Goal: Transaction & Acquisition: Book appointment/travel/reservation

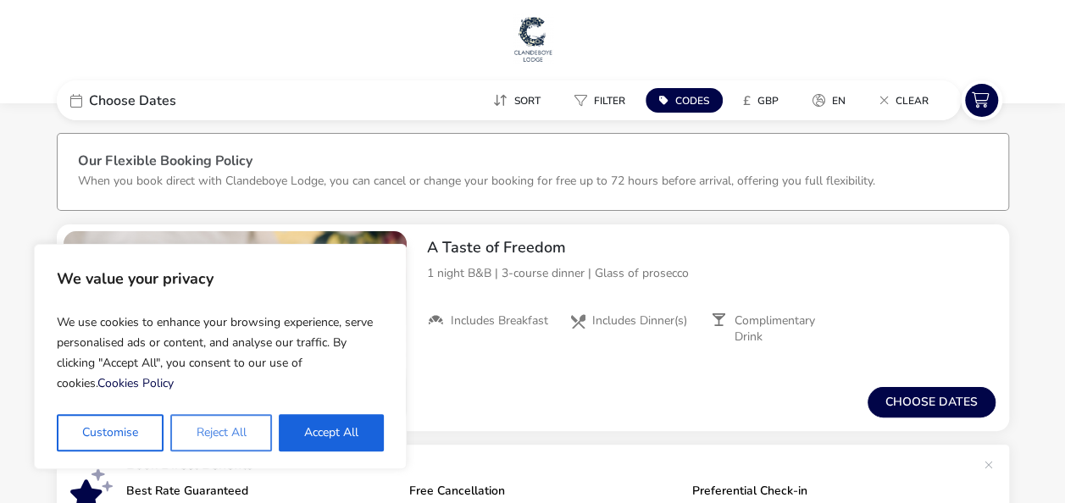
click at [199, 431] on button "Reject All" at bounding box center [220, 432] width 101 height 37
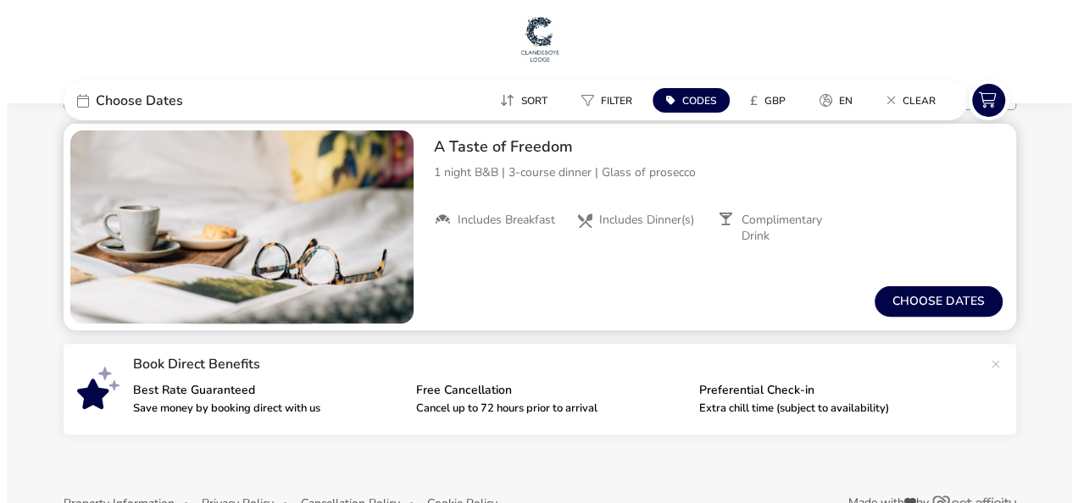
scroll to position [142, 0]
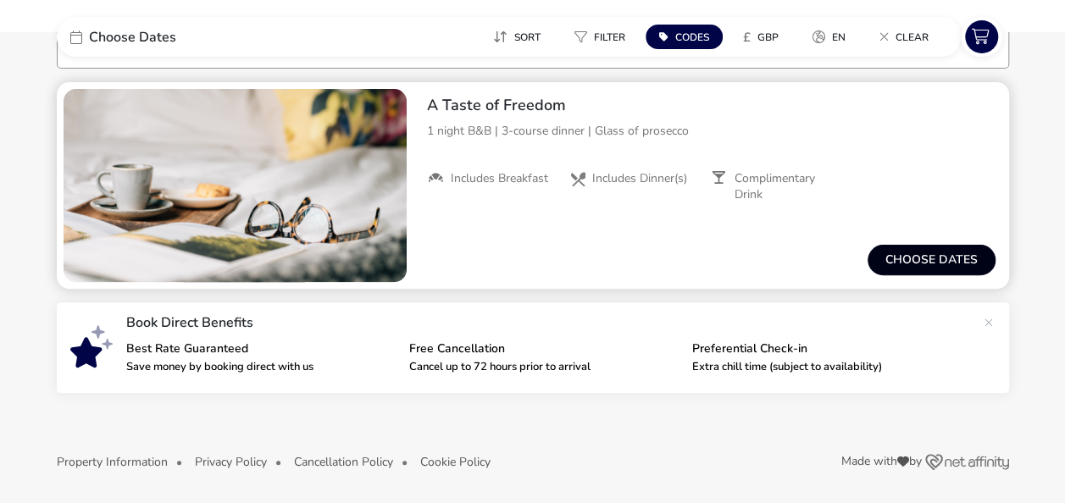
click at [887, 260] on button "Choose dates" at bounding box center [932, 260] width 128 height 31
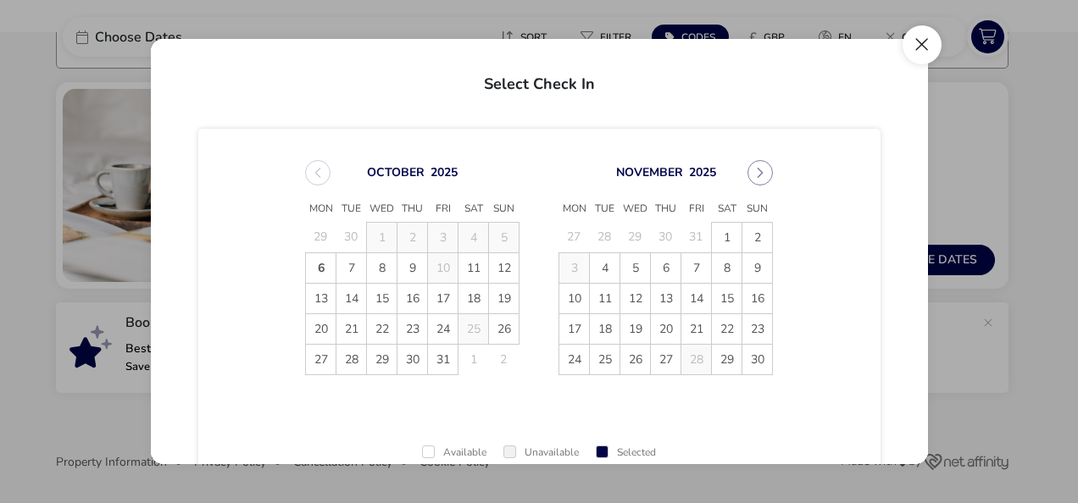
click at [910, 35] on button "Close" at bounding box center [922, 44] width 39 height 39
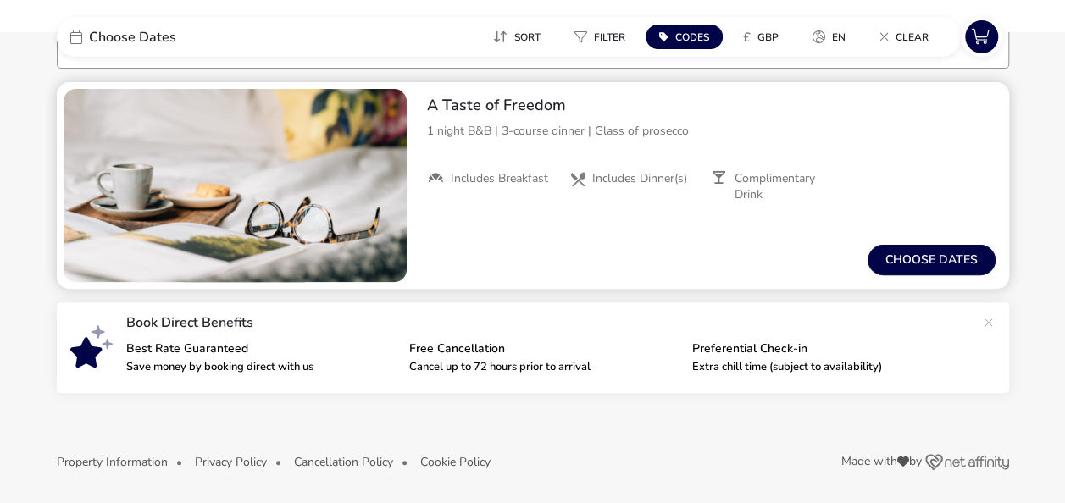
click at [907, 278] on div "From / Total Price £0 Choose dates" at bounding box center [712, 260] width 596 height 58
click at [898, 270] on button "Choose dates" at bounding box center [932, 260] width 128 height 31
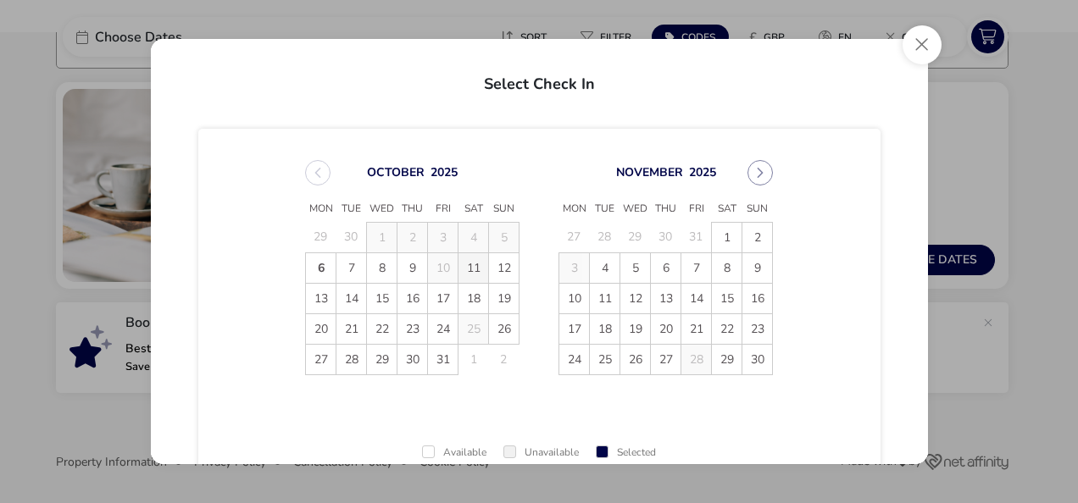
click at [475, 264] on span "11" at bounding box center [474, 268] width 30 height 30
click at [490, 264] on span "12" at bounding box center [504, 268] width 30 height 30
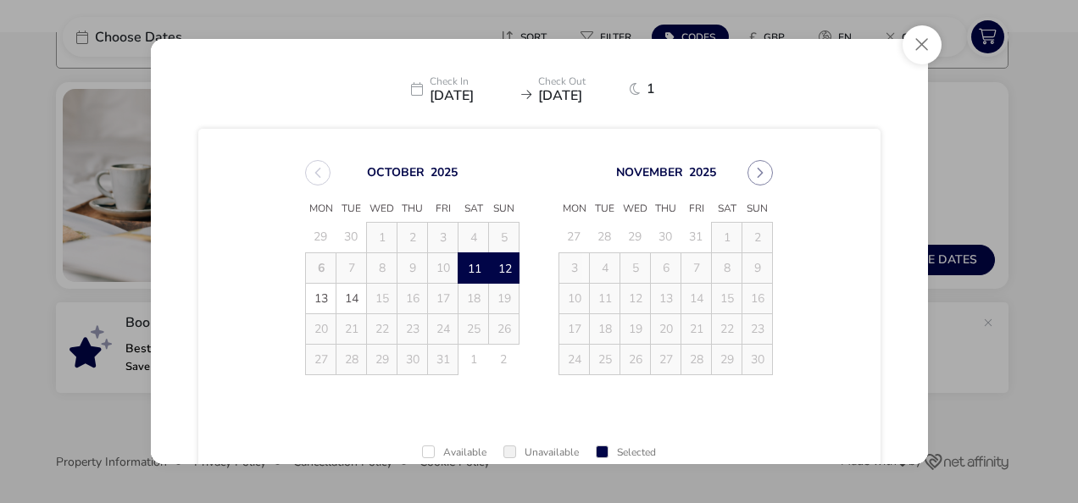
scroll to position [133, 0]
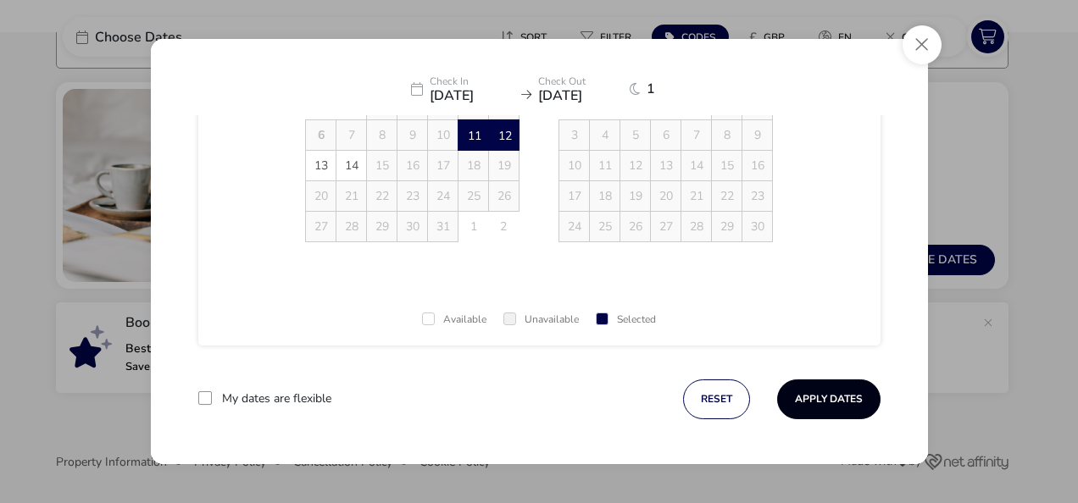
click at [811, 388] on button "Apply Dates" at bounding box center [828, 400] width 103 height 40
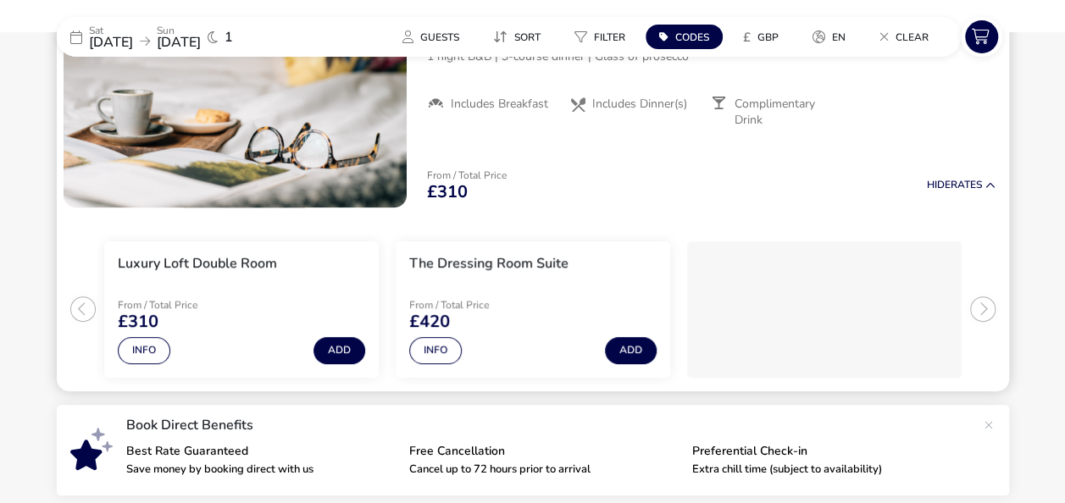
scroll to position [139, 0]
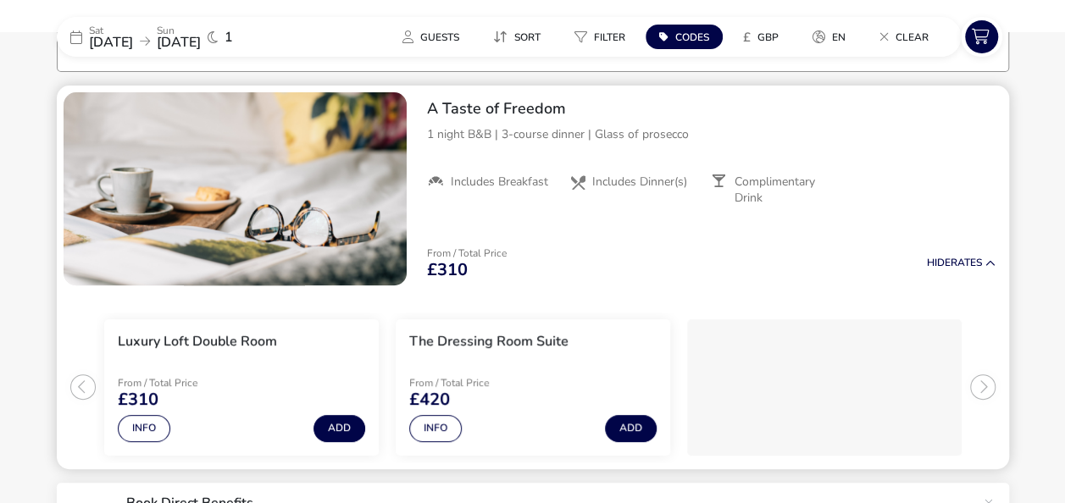
click at [215, 168] on img "1 / 1" at bounding box center [235, 188] width 343 height 193
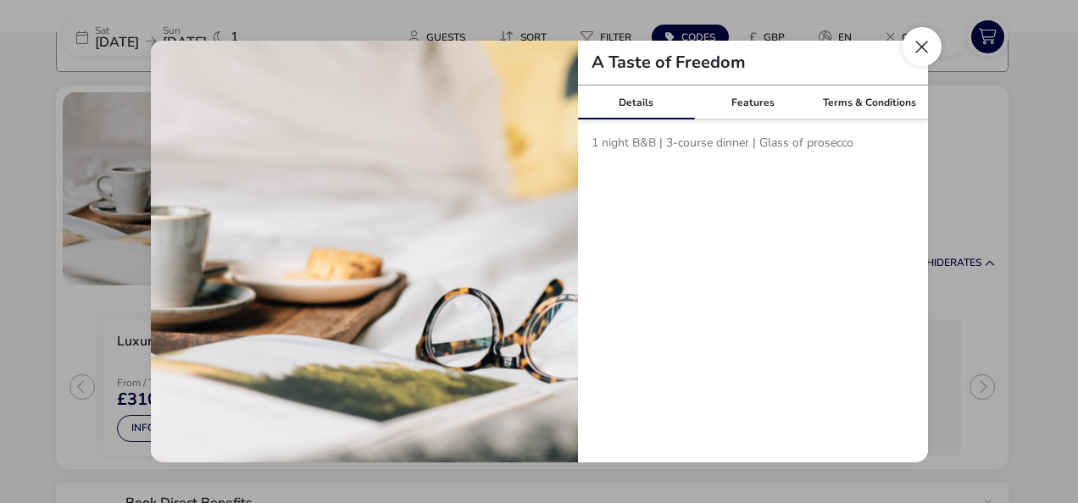
click at [926, 54] on button "Close modal" at bounding box center [922, 46] width 39 height 39
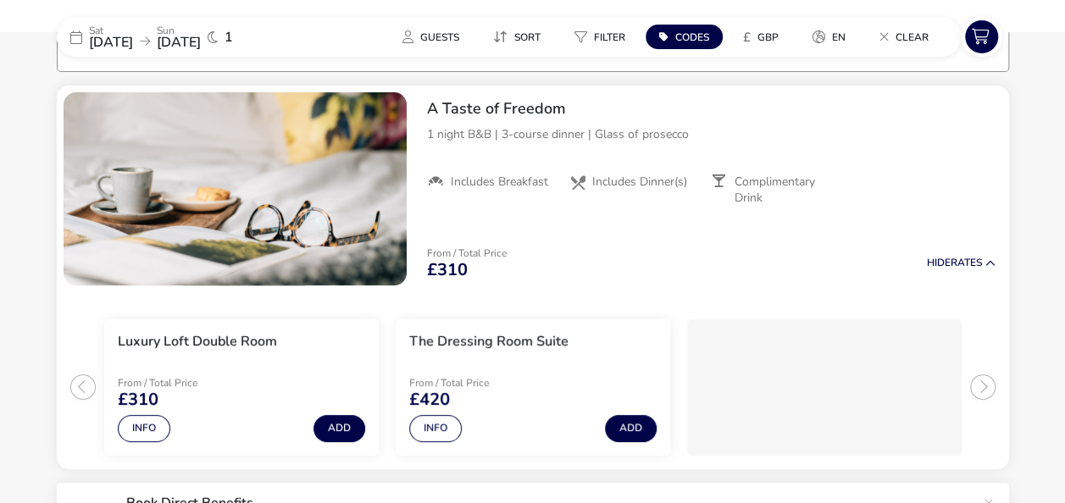
click at [200, 35] on span "[DATE]" at bounding box center [179, 42] width 44 height 19
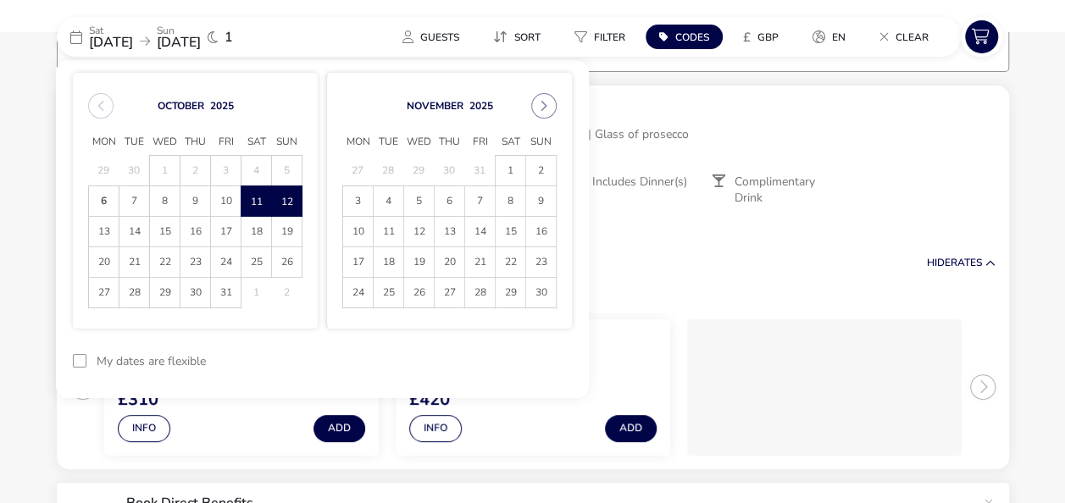
click at [156, 237] on span "15" at bounding box center [165, 232] width 30 height 30
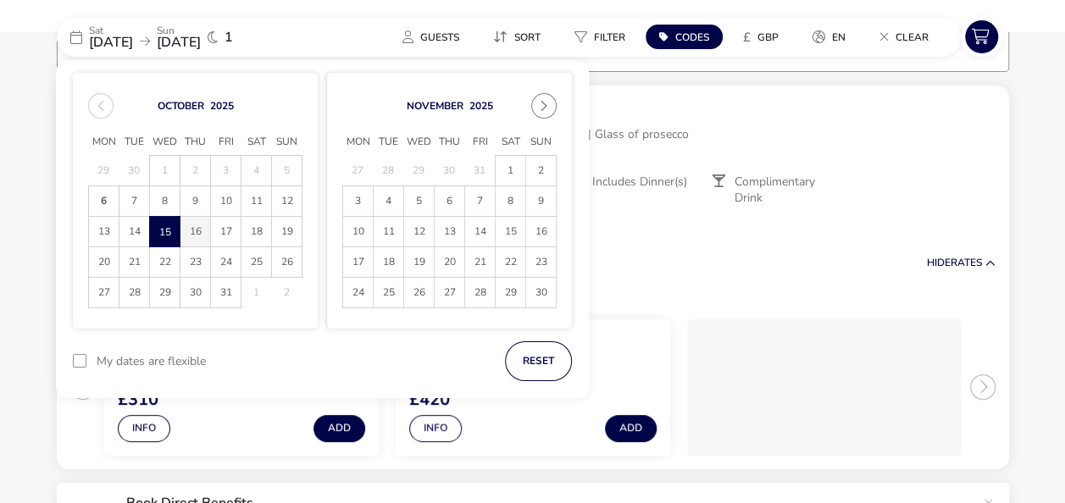
click at [183, 233] on span "16" at bounding box center [196, 232] width 30 height 30
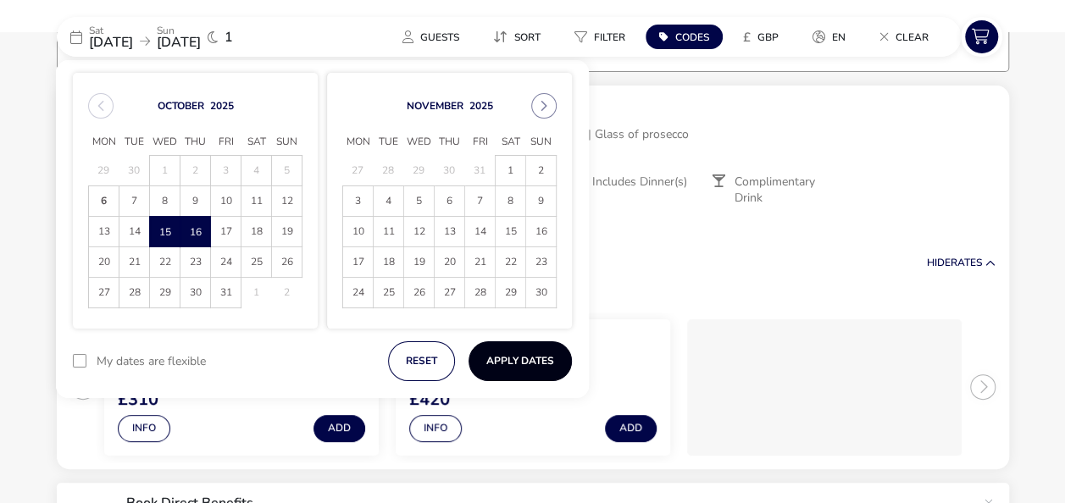
click at [493, 358] on button "Apply Dates" at bounding box center [520, 362] width 103 height 40
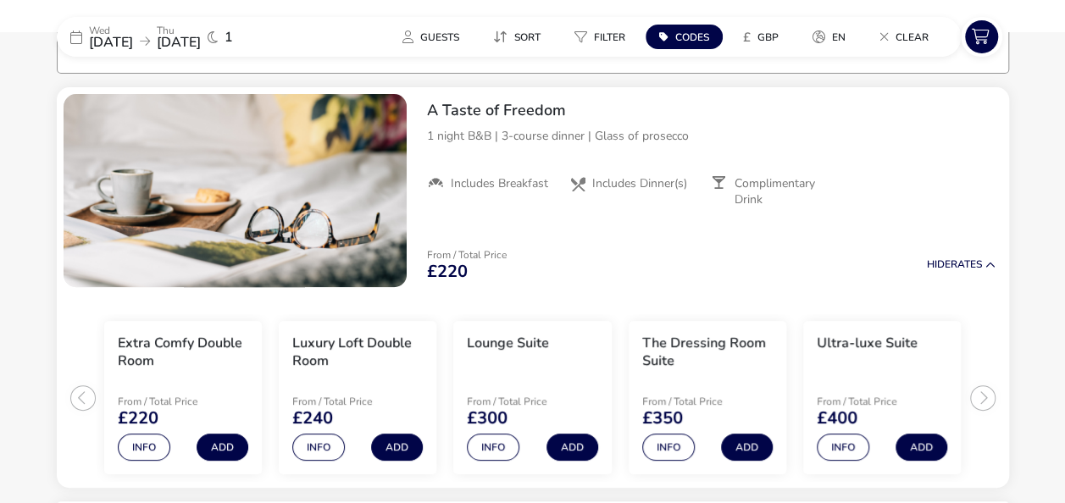
scroll to position [139, 0]
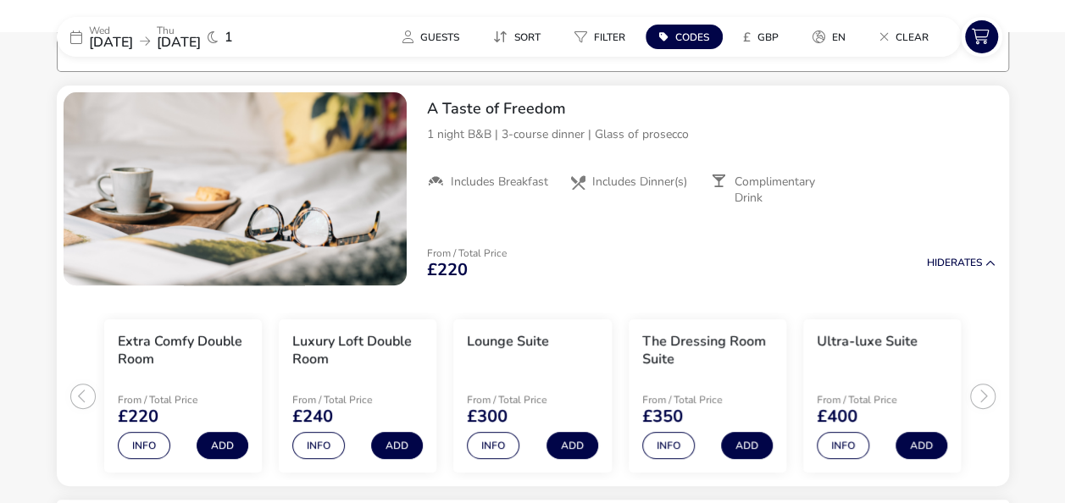
click at [150, 36] on icon at bounding box center [145, 42] width 10 height 12
click at [201, 40] on span "[DATE]" at bounding box center [179, 42] width 44 height 19
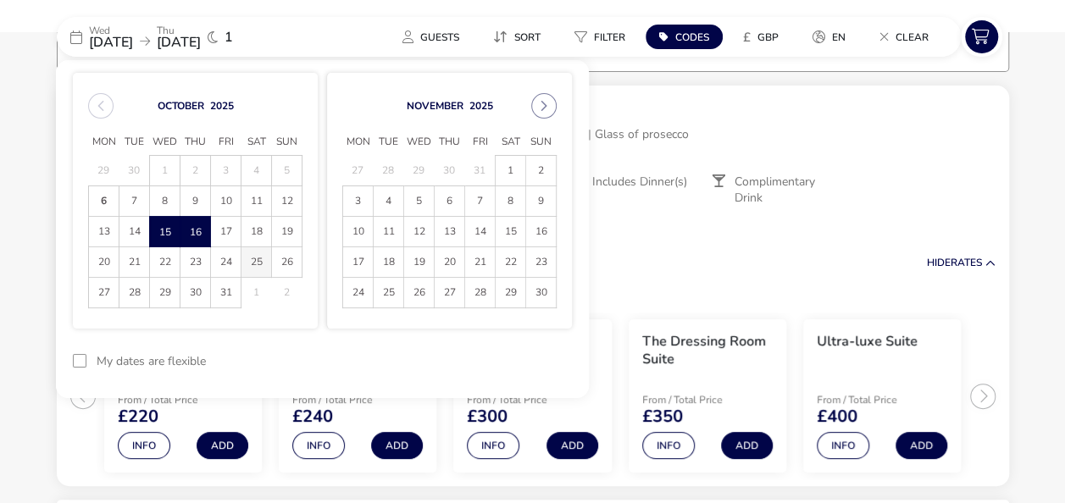
click at [244, 270] on span "25" at bounding box center [257, 262] width 30 height 30
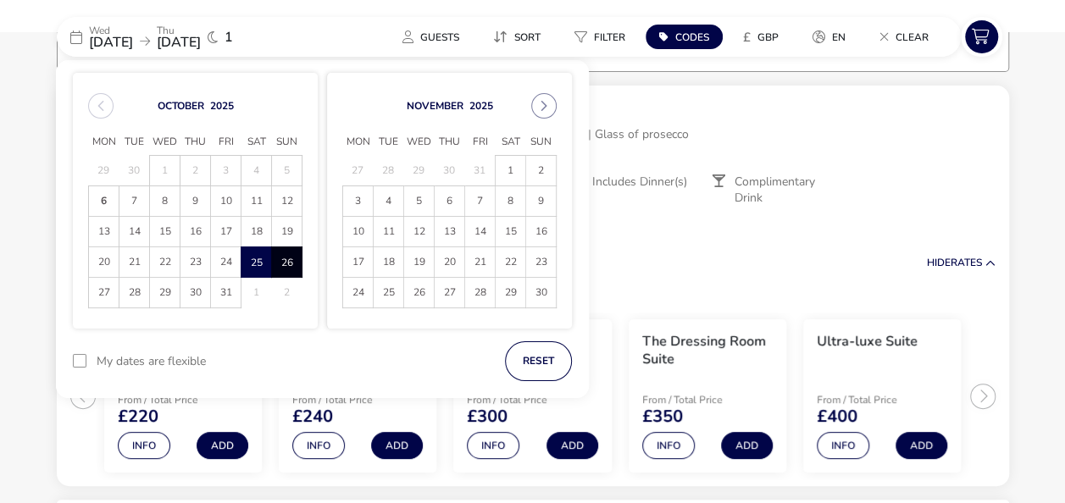
click at [285, 267] on span "26" at bounding box center [287, 262] width 30 height 30
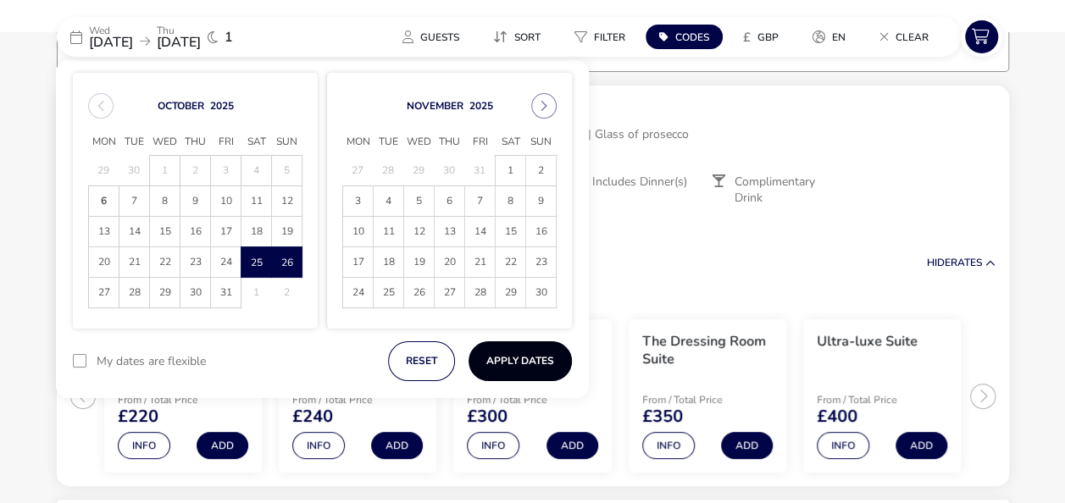
click at [497, 353] on button "Apply Dates" at bounding box center [520, 362] width 103 height 40
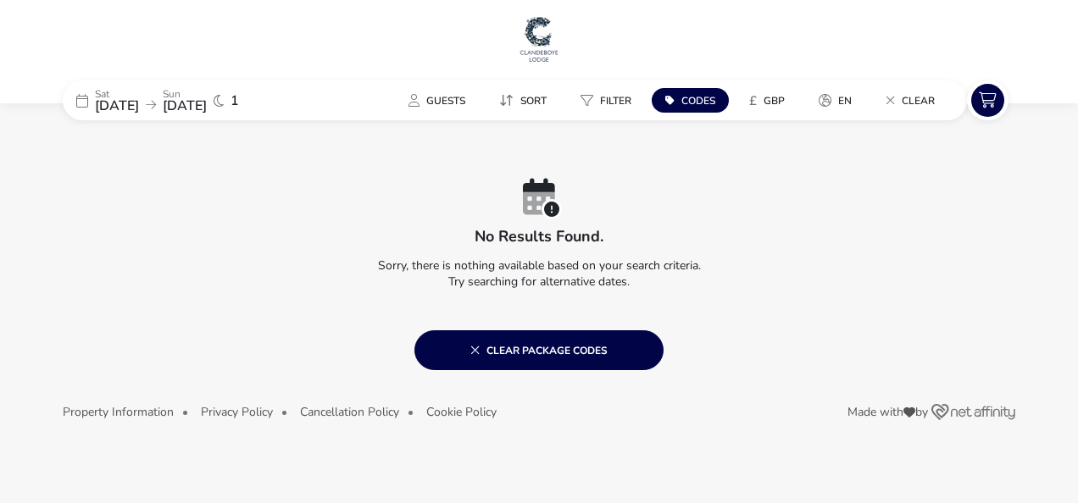
click at [139, 90] on p "Sat" at bounding box center [117, 94] width 44 height 10
click at [182, 124] on div "No results found. Sorry, there is nothing available based on your search criter…" at bounding box center [539, 245] width 953 height 251
click at [139, 103] on span "[DATE]" at bounding box center [117, 106] width 44 height 19
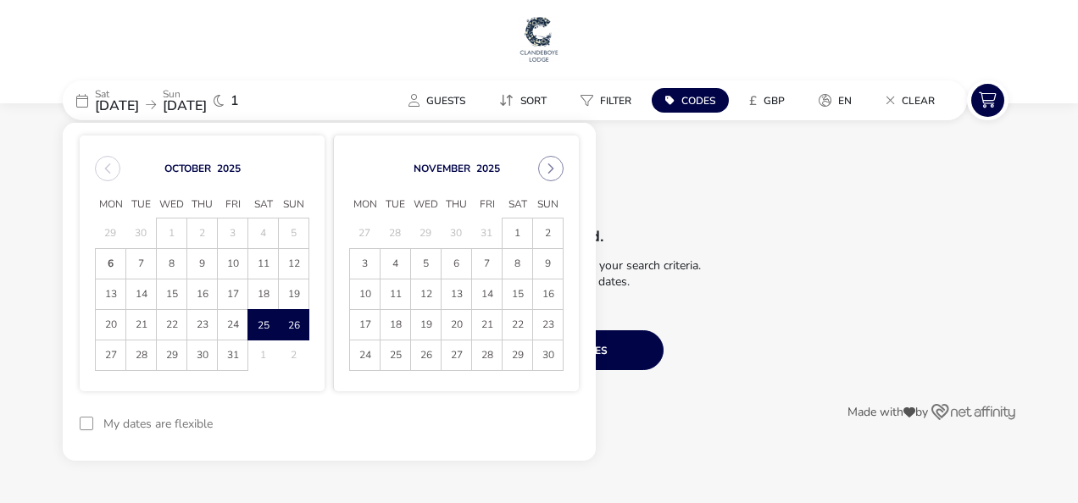
click at [261, 292] on span "18" at bounding box center [263, 295] width 30 height 30
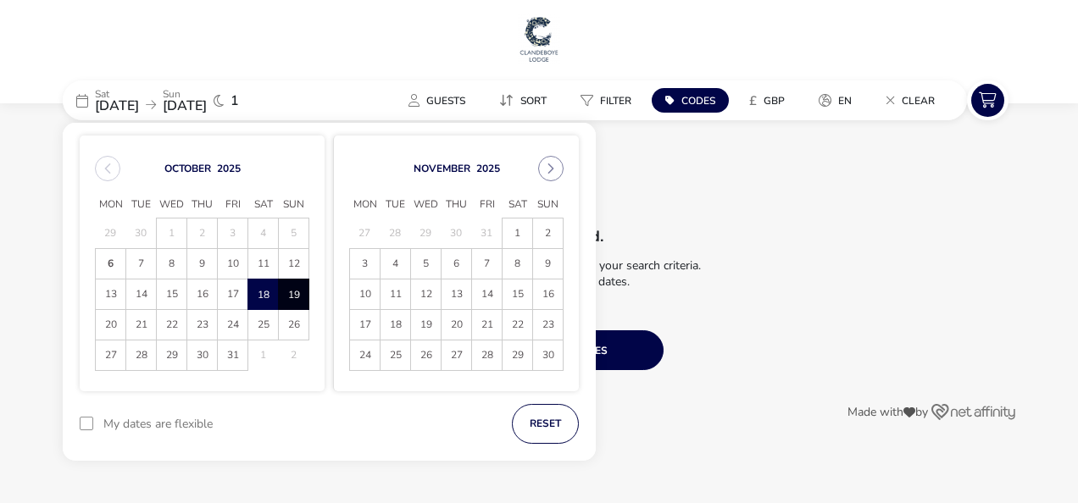
click at [294, 293] on span "19" at bounding box center [294, 295] width 30 height 30
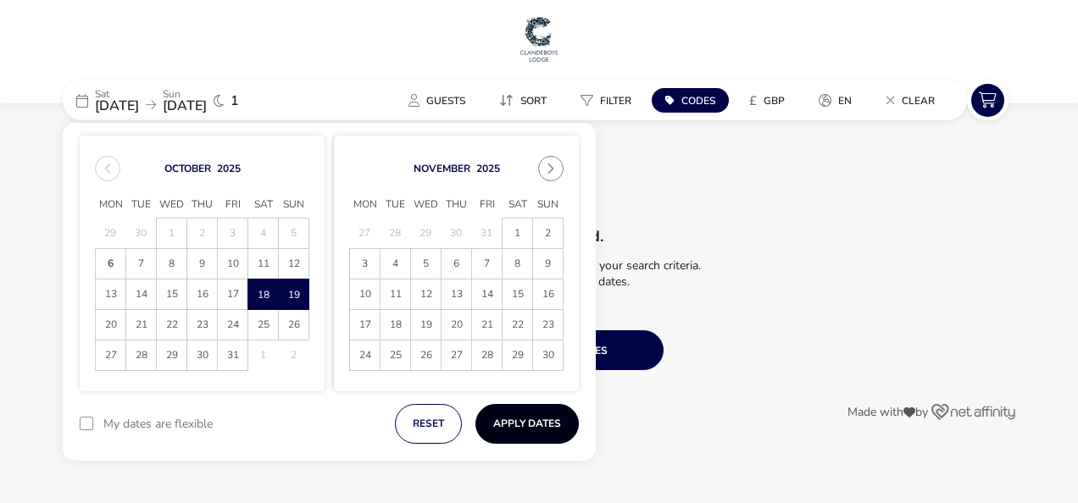
click at [527, 430] on button "Apply Dates" at bounding box center [526, 424] width 103 height 40
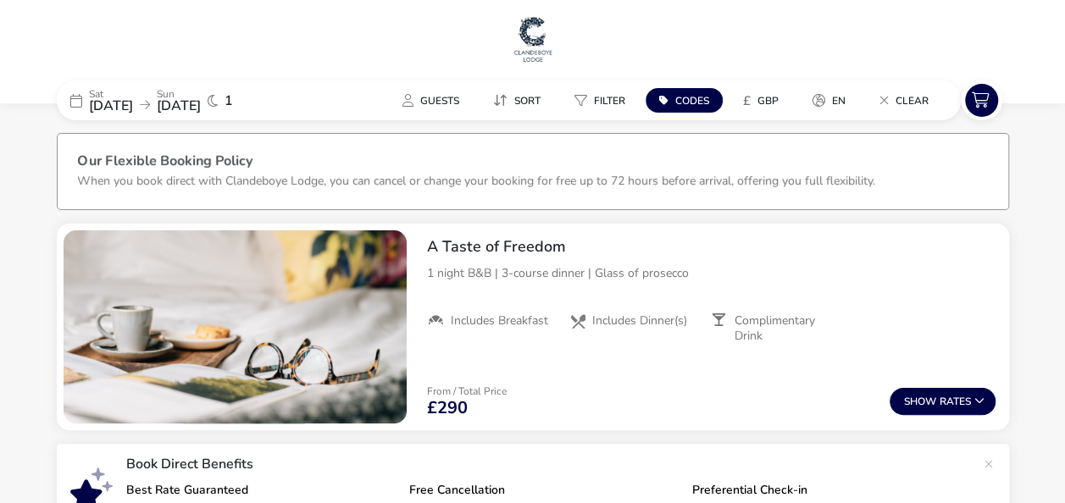
click at [133, 103] on span "[DATE]" at bounding box center [111, 106] width 44 height 19
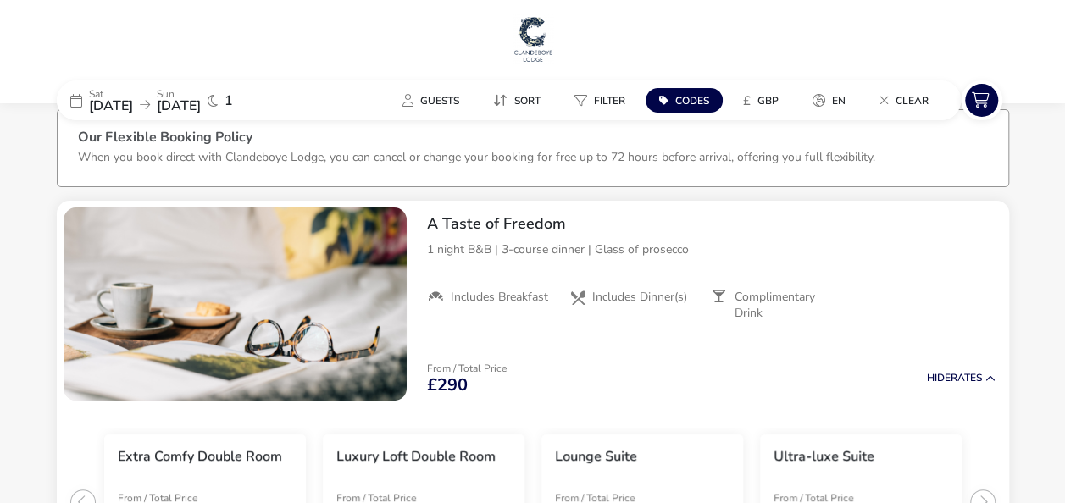
click at [179, 93] on div "[DATE] [DATE]" at bounding box center [145, 101] width 112 height 24
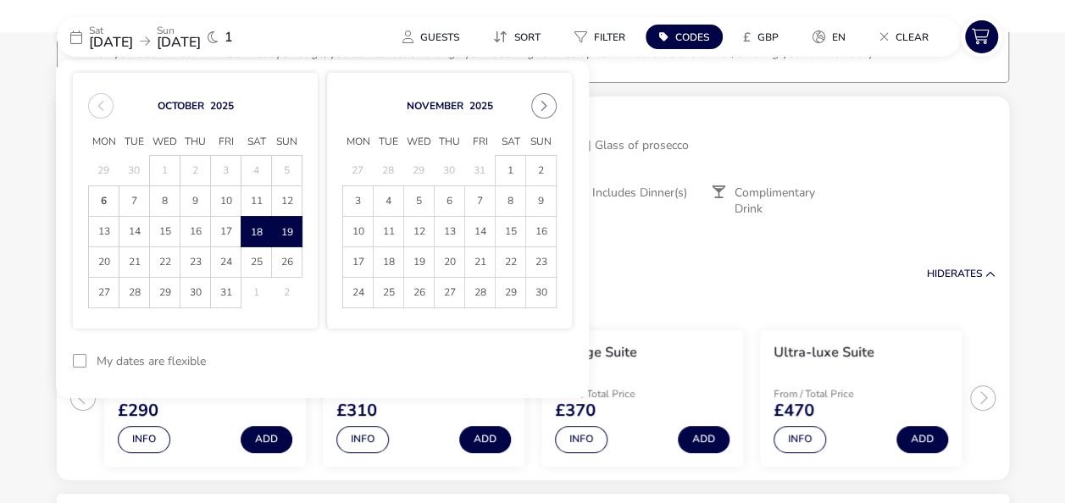
scroll to position [139, 0]
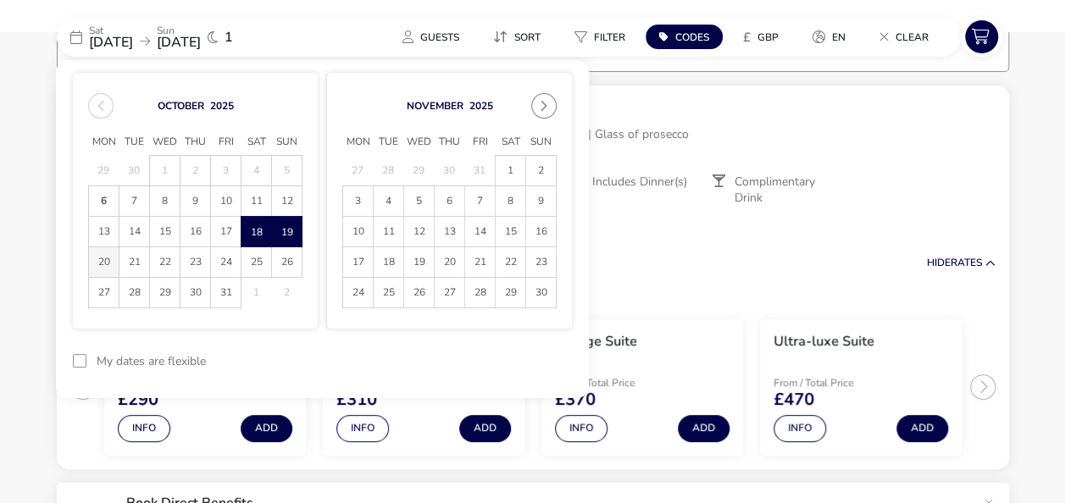
click at [105, 266] on span "20" at bounding box center [104, 262] width 30 height 30
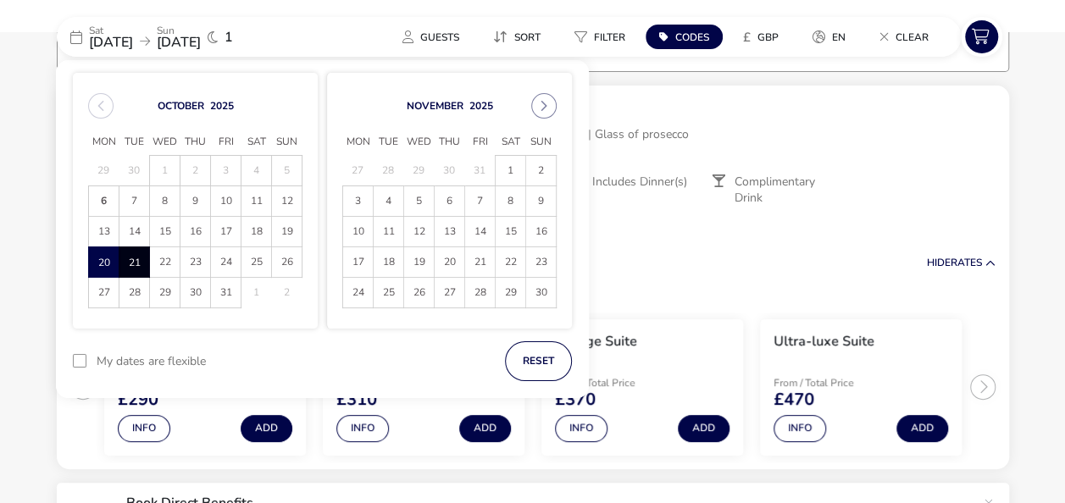
click at [132, 267] on span "21" at bounding box center [135, 262] width 30 height 30
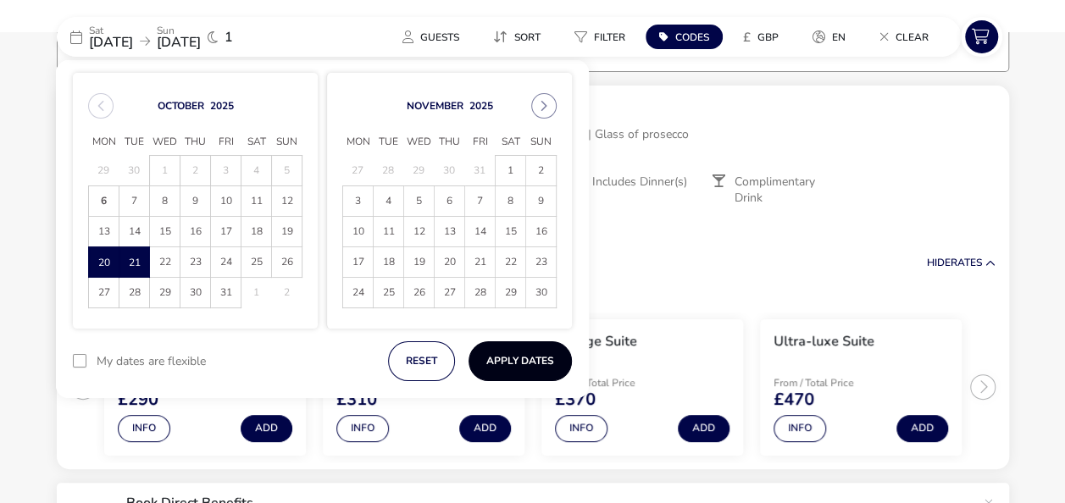
click at [500, 373] on button "Apply Dates" at bounding box center [520, 362] width 103 height 40
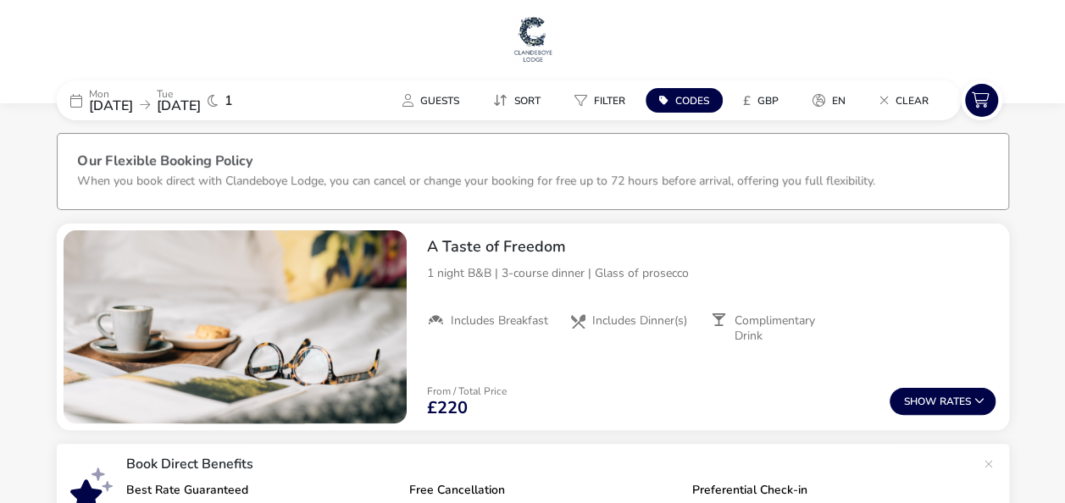
click at [19, 207] on naf-accommodations-shell "[DATE] [DATE] 1 Guests Sort Filter Codes £ GBP en Clear Our Flexible Booking Po…" at bounding box center [532, 383] width 1065 height 526
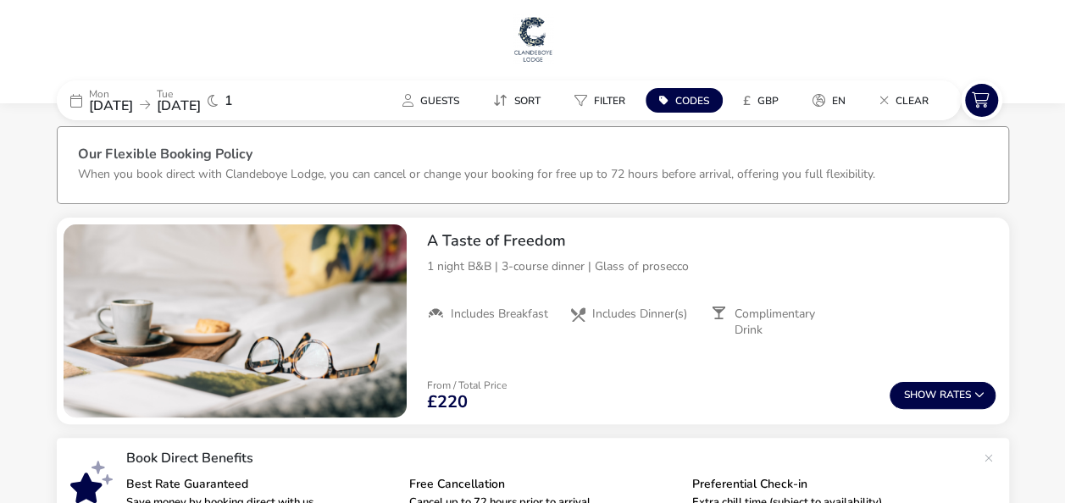
click at [161, 87] on div "[DATE] [DATE] 1" at bounding box center [184, 101] width 254 height 40
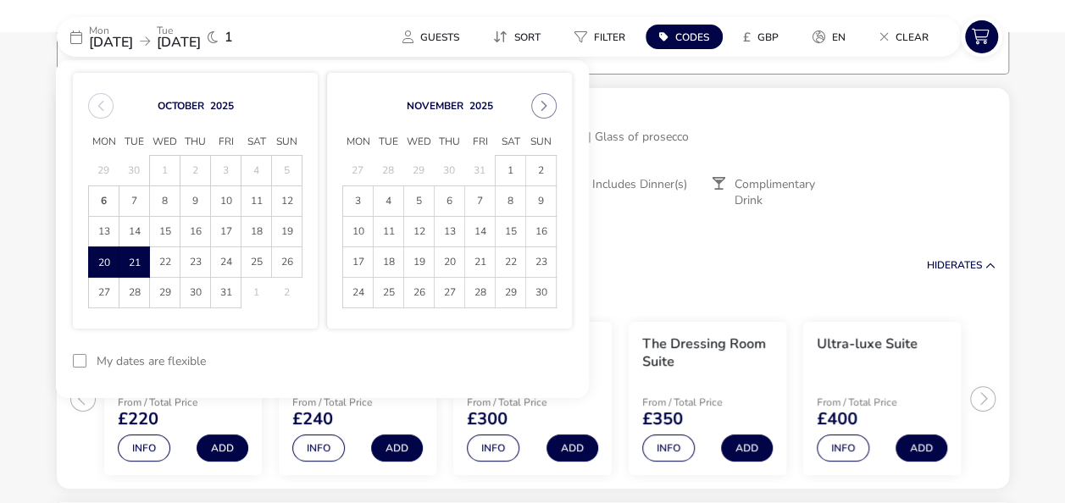
scroll to position [139, 0]
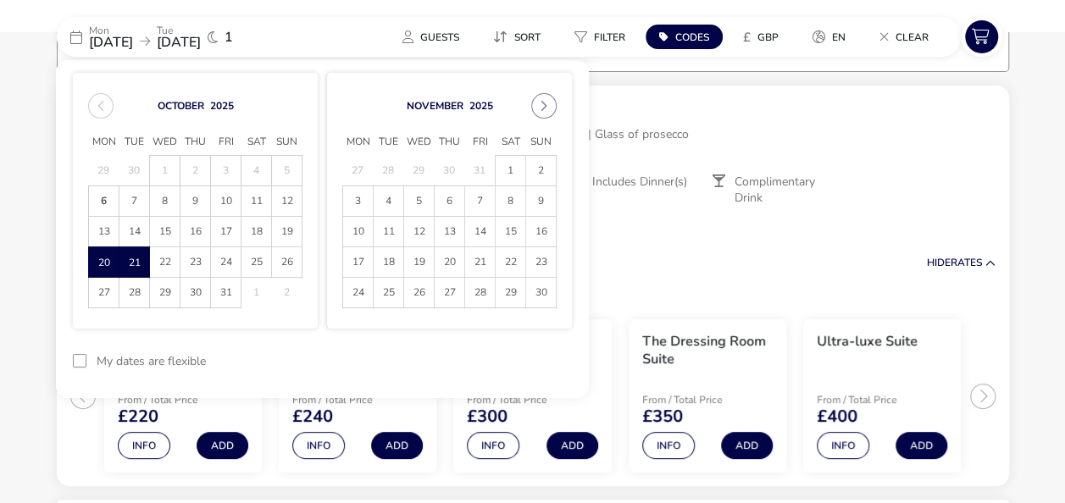
click at [127, 255] on span "21" at bounding box center [135, 262] width 30 height 30
click at [160, 263] on span "22" at bounding box center [165, 262] width 30 height 30
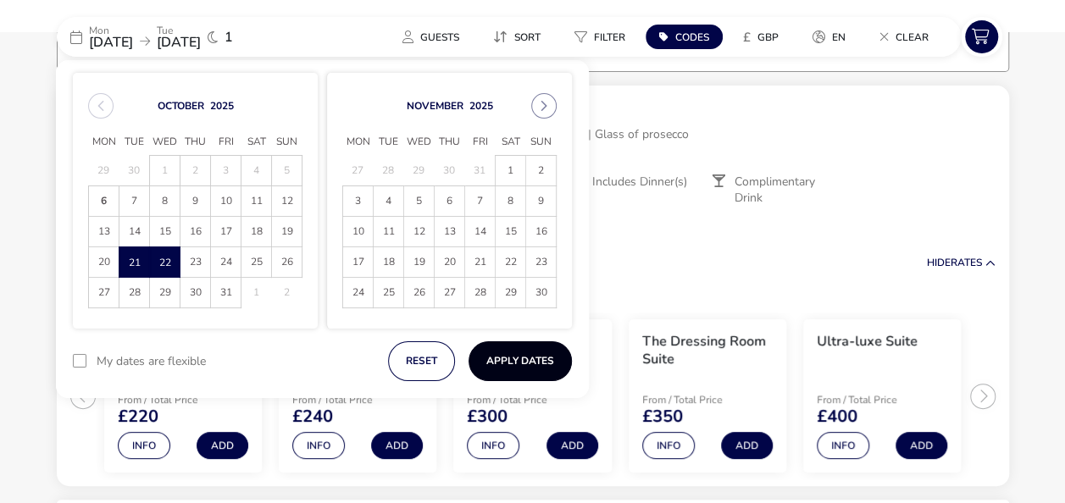
click at [501, 352] on button "Apply Dates" at bounding box center [520, 362] width 103 height 40
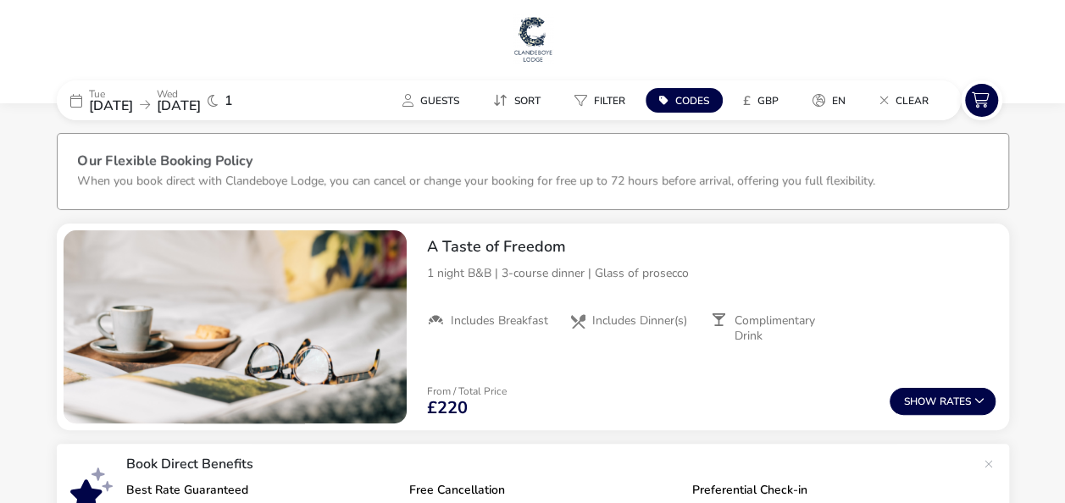
click at [37, 219] on naf-accommodations-shell "[DATE] [DATE] 1 Guests Sort Filter Codes £ GBP en Clear Our Flexible Booking Po…" at bounding box center [532, 383] width 1065 height 526
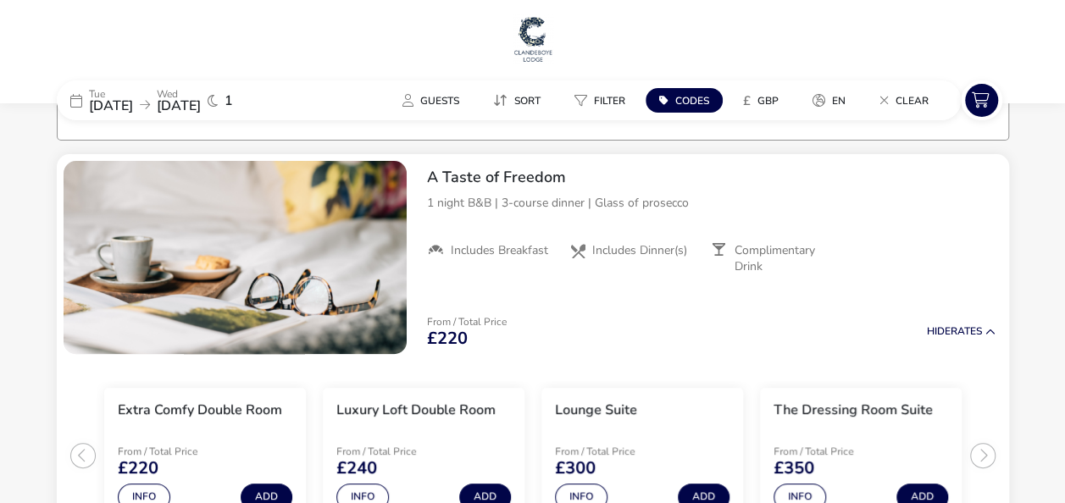
click at [130, 105] on li "Our Flexible Booking Policy When you book direct with [GEOGRAPHIC_DATA], you ca…" at bounding box center [533, 102] width 910 height 76
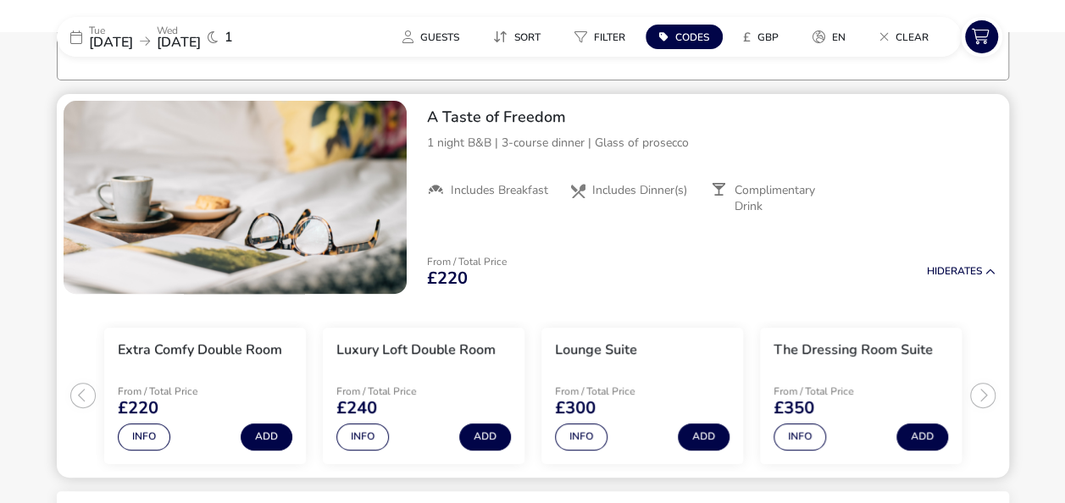
scroll to position [139, 0]
